Goal: Navigation & Orientation: Find specific page/section

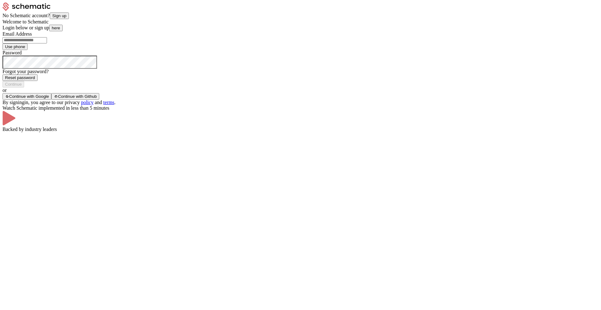
click at [47, 43] on input "Email Address" at bounding box center [25, 40] width 44 height 6
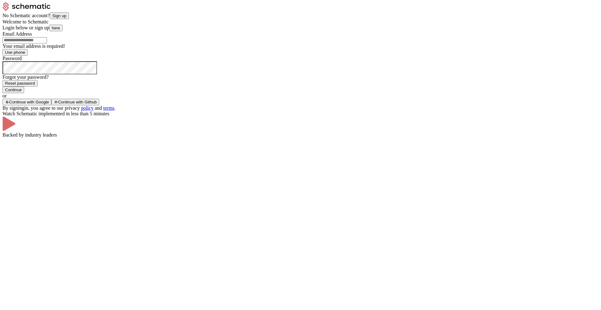
click at [47, 43] on input "Email Address" at bounding box center [25, 40] width 44 height 6
type input "**********"
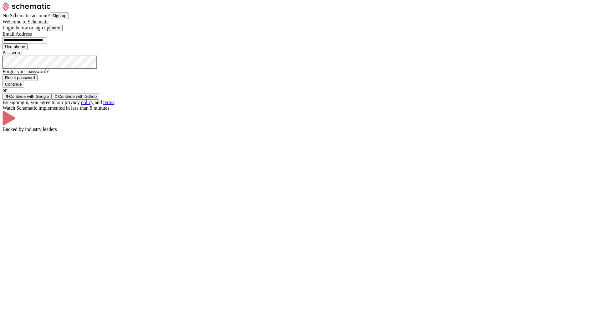
click at [24, 88] on button "Continue" at bounding box center [14, 84] width 22 height 7
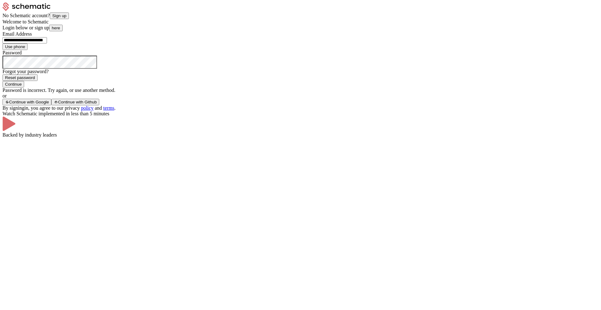
click at [49, 104] on span "Continue with Google" at bounding box center [29, 102] width 40 height 5
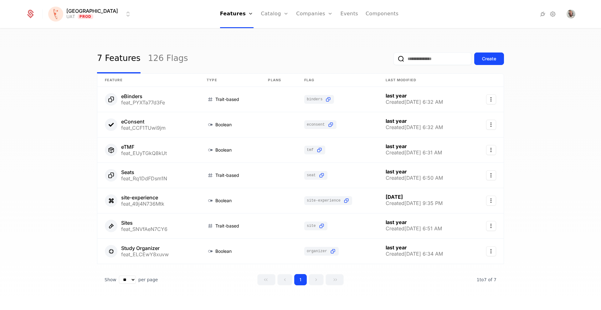
click at [280, 47] on div "7 Features 126 Flags Create" at bounding box center [300, 58] width 407 height 29
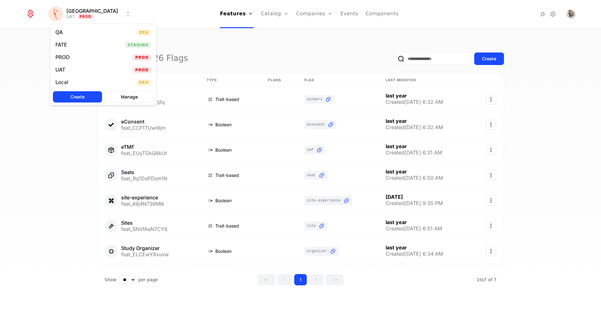
click at [92, 14] on html "[PERSON_NAME] Prod Features Features Flags Catalog Plans Add Ons Credits Config…" at bounding box center [300, 155] width 601 height 310
click at [77, 55] on div "PROD Prod" at bounding box center [103, 57] width 106 height 13
